Goal: Check status: Check status

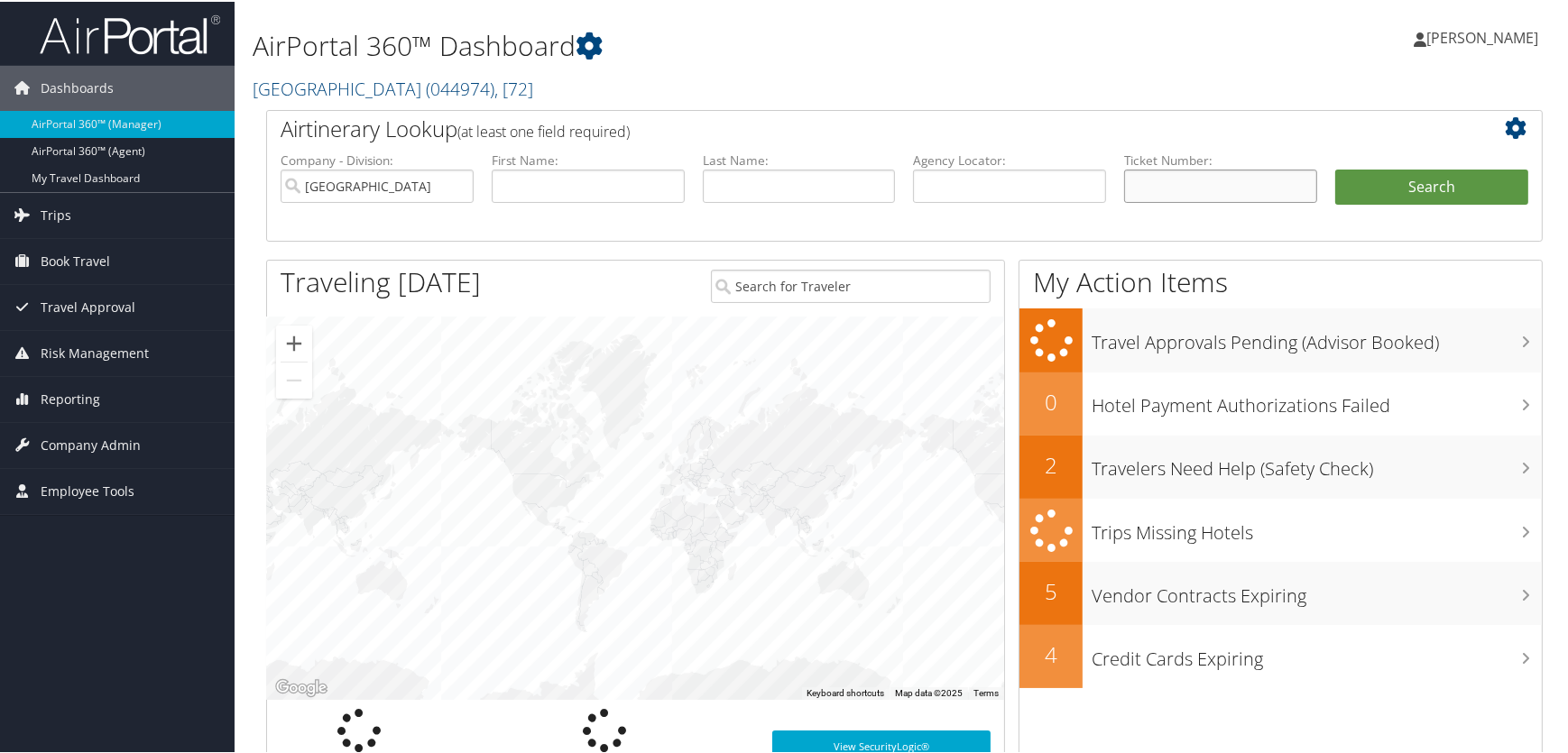
click at [1164, 189] on input "text" at bounding box center [1220, 185] width 193 height 33
paste input "8900897863721"
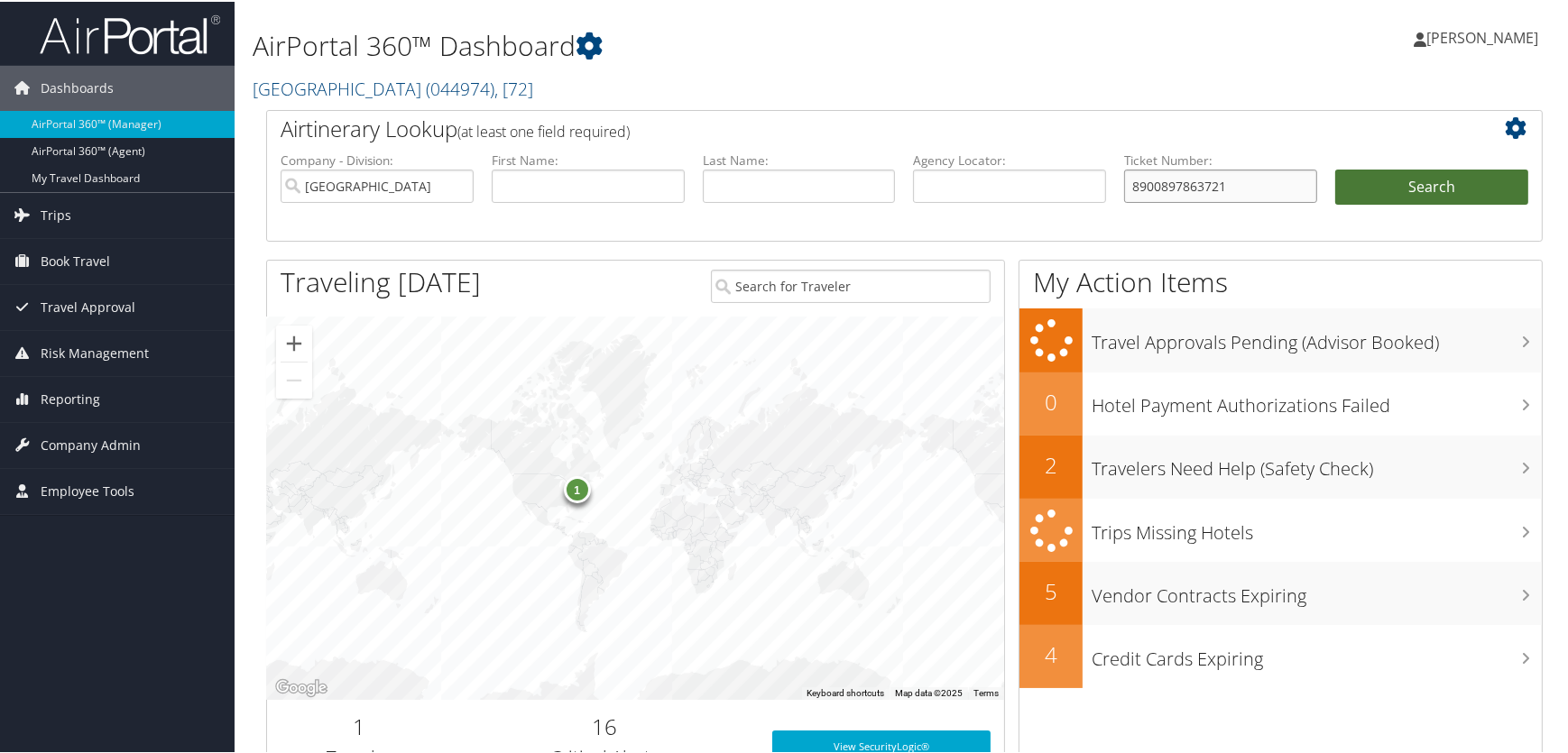
type input "8900897863721"
click at [1403, 181] on button "Search" at bounding box center [1431, 185] width 193 height 36
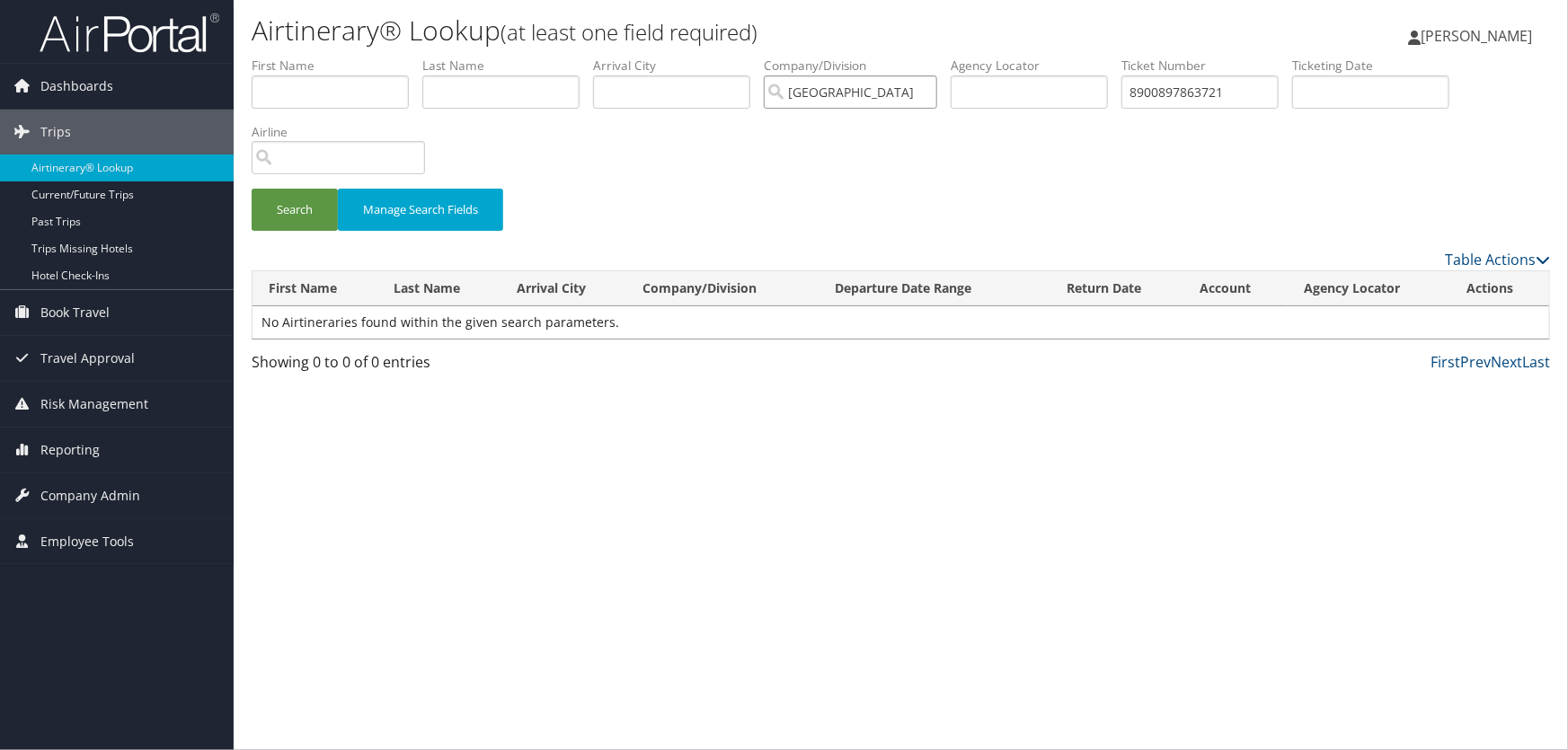
click at [934, 91] on input "[GEOGRAPHIC_DATA]" at bounding box center [850, 92] width 174 height 33
click at [298, 208] on button "Search" at bounding box center [295, 210] width 86 height 42
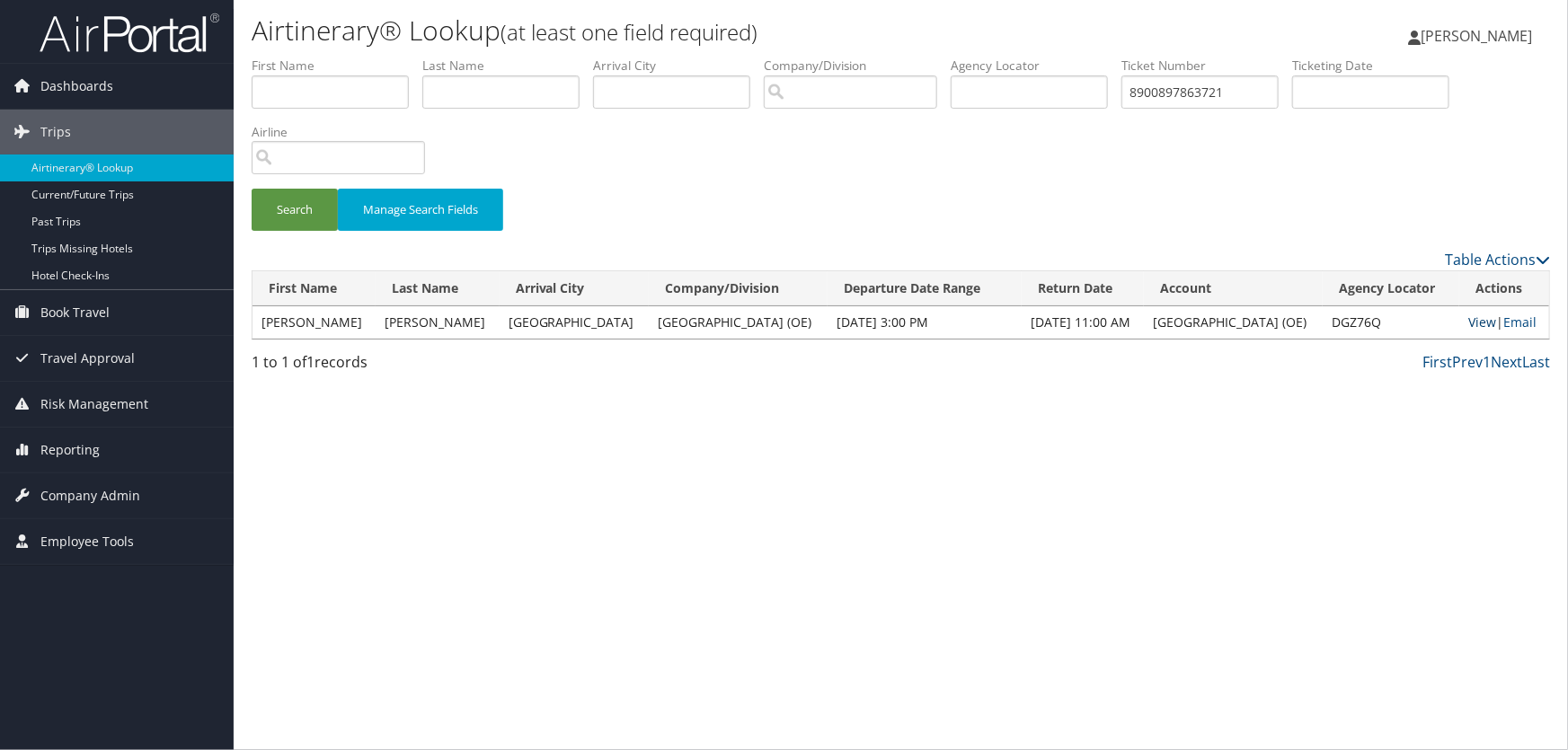
click at [1470, 316] on link "View" at bounding box center [1482, 322] width 28 height 17
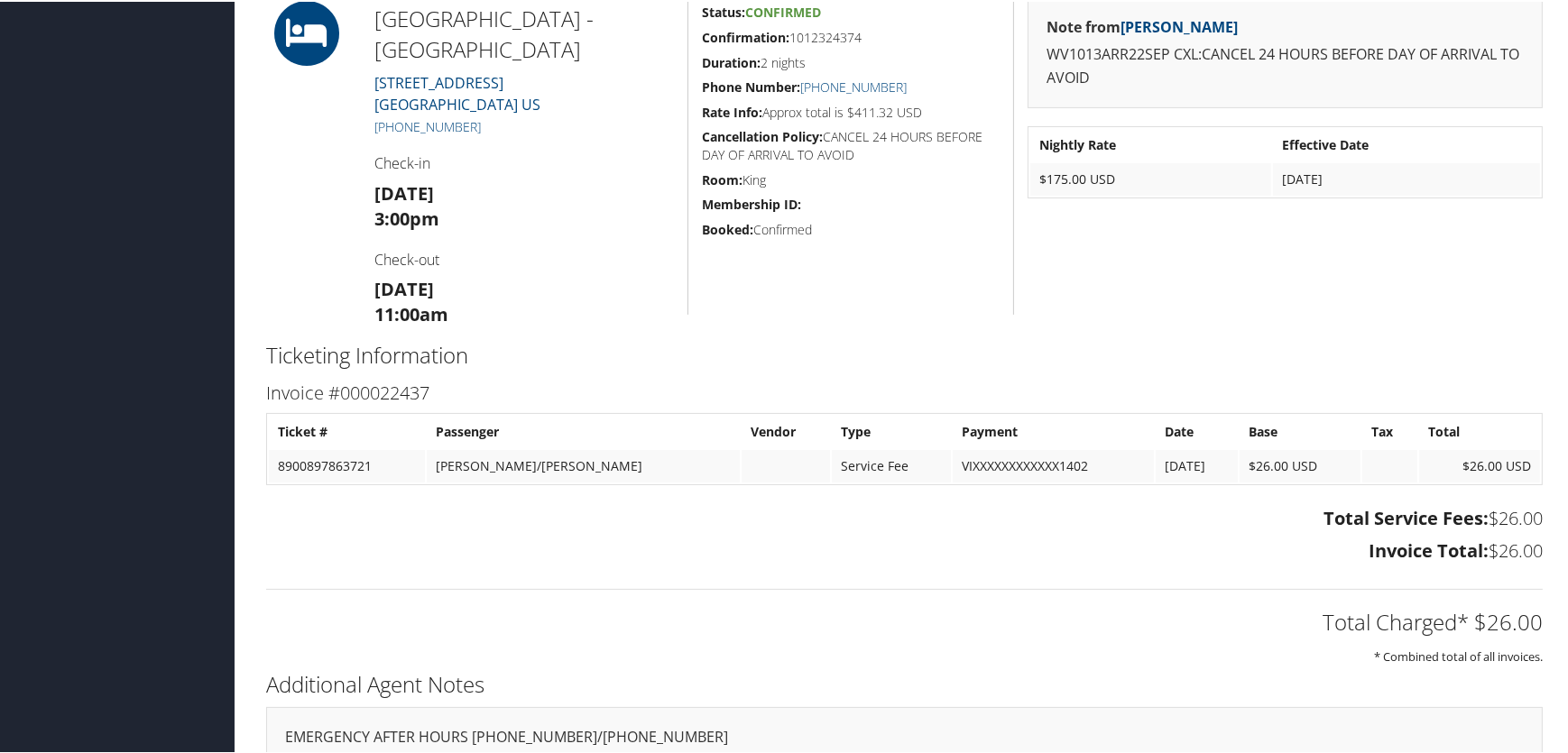
scroll to position [418, 0]
